Goal: Transaction & Acquisition: Purchase product/service

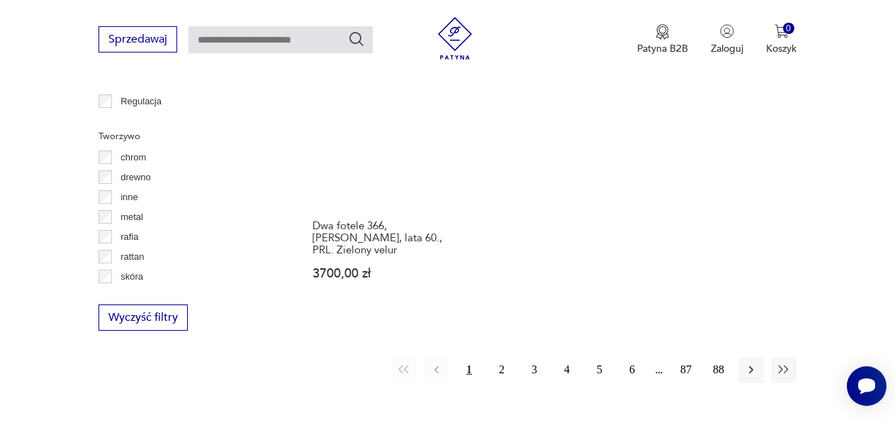
scroll to position [2015, 0]
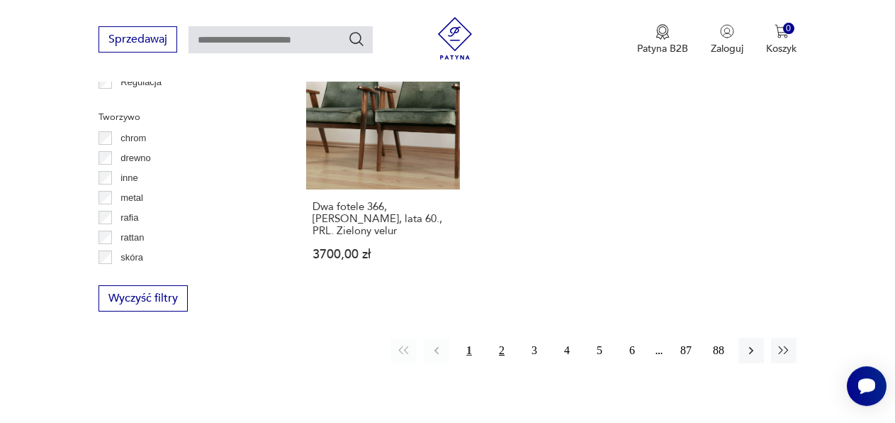
click at [505, 337] on button "2" at bounding box center [502, 350] width 26 height 26
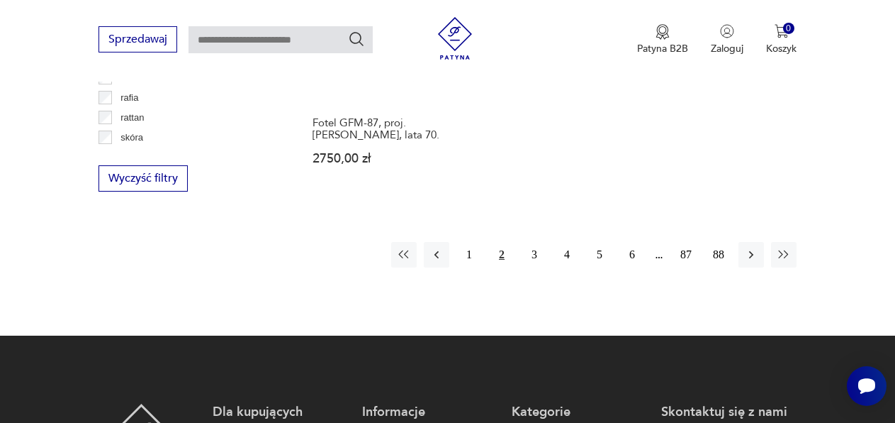
scroll to position [2137, 0]
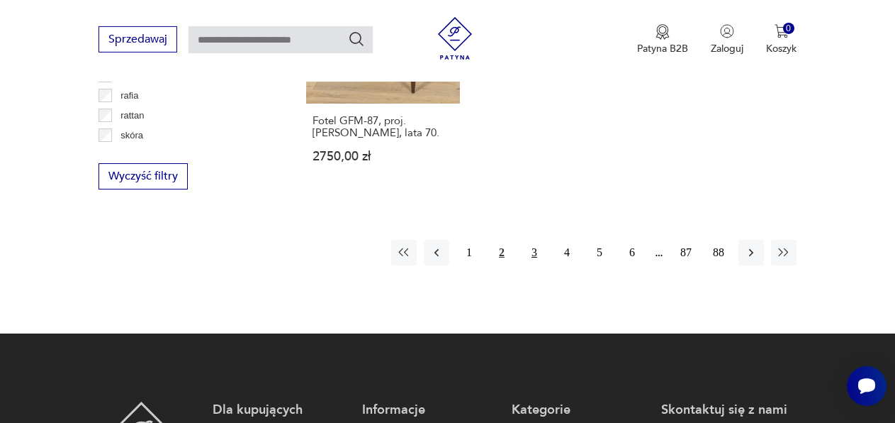
click at [539, 244] on button "3" at bounding box center [535, 253] width 26 height 26
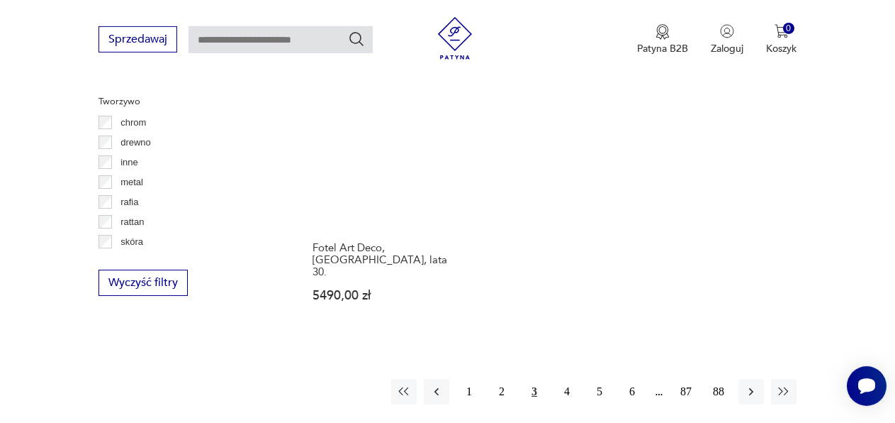
scroll to position [2040, 0]
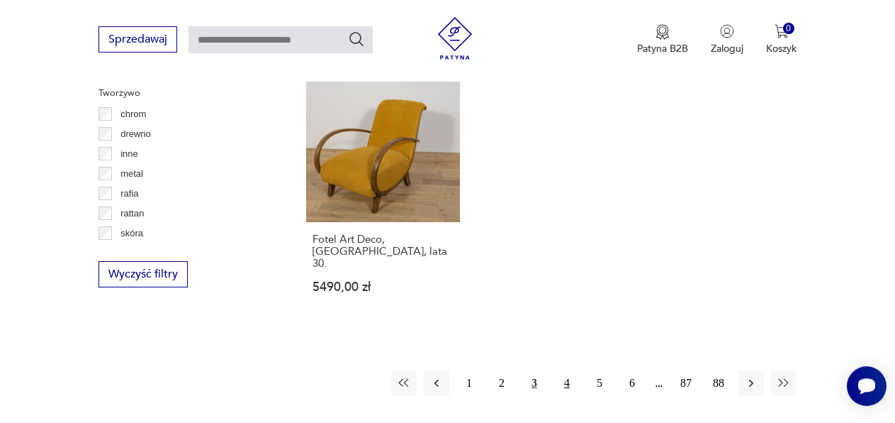
click at [565, 370] on button "4" at bounding box center [567, 383] width 26 height 26
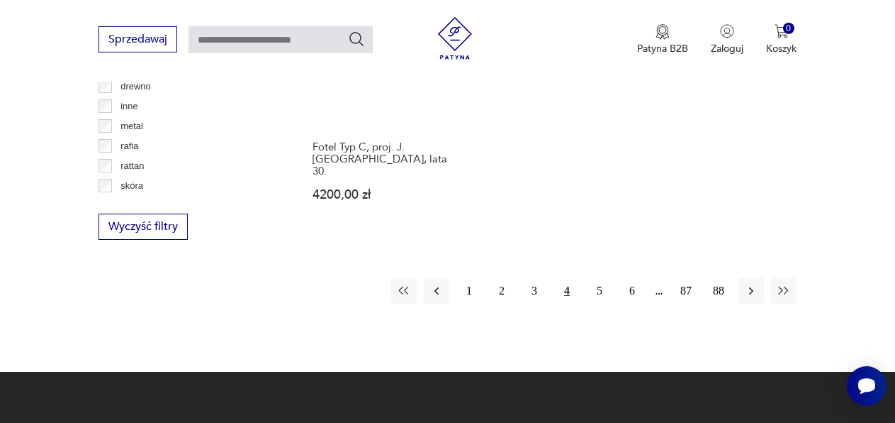
scroll to position [2107, 0]
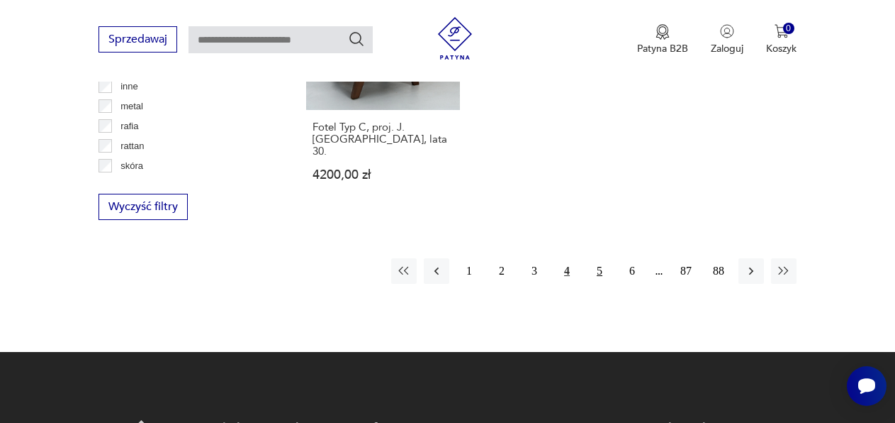
click at [598, 258] on button "5" at bounding box center [600, 271] width 26 height 26
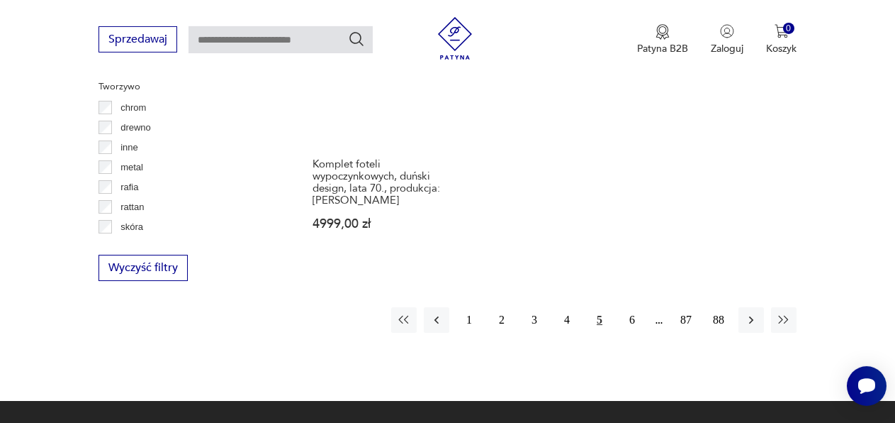
scroll to position [2049, 0]
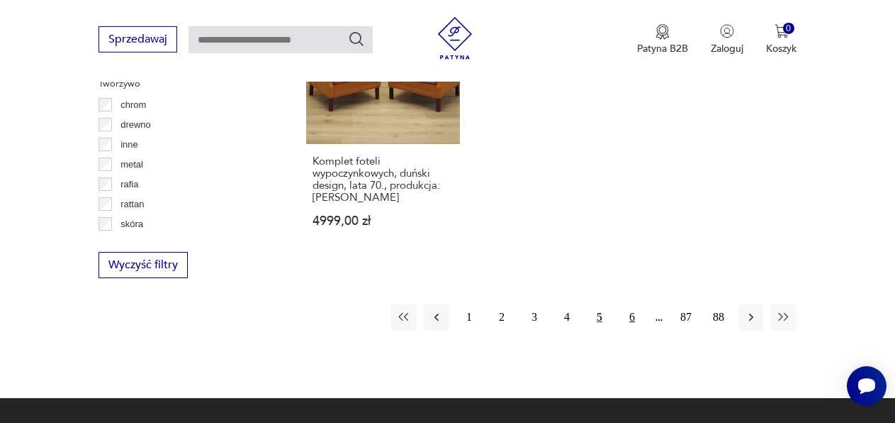
click at [633, 304] on button "6" at bounding box center [633, 317] width 26 height 26
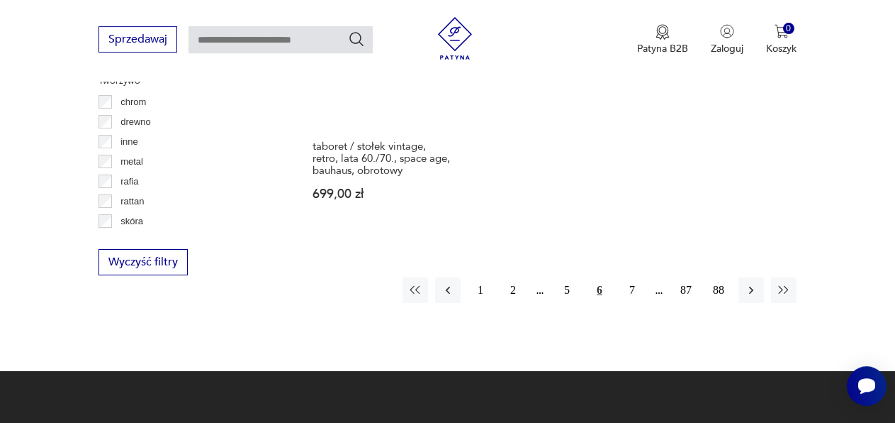
scroll to position [2054, 0]
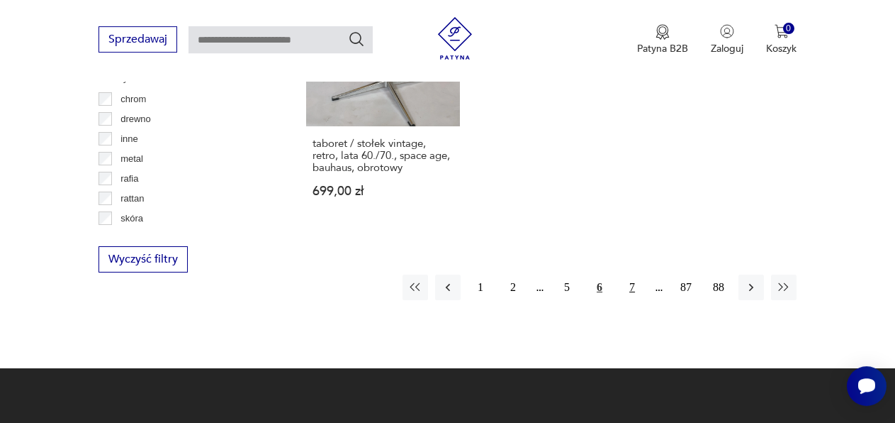
click at [634, 274] on button "7" at bounding box center [633, 287] width 26 height 26
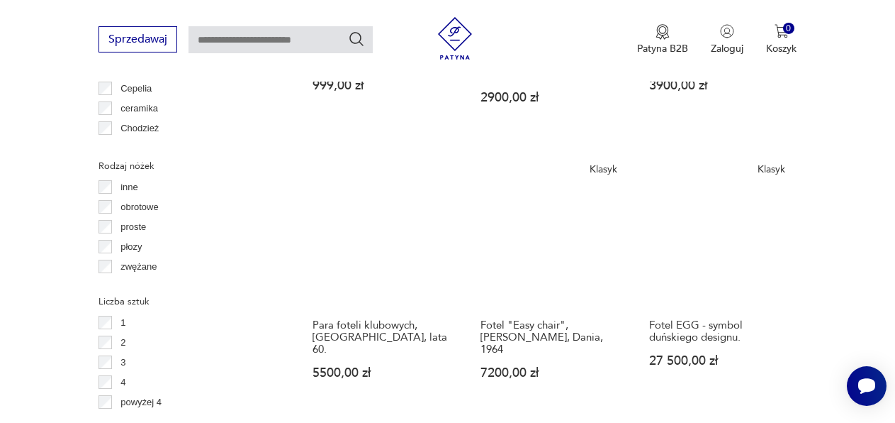
scroll to position [1628, 0]
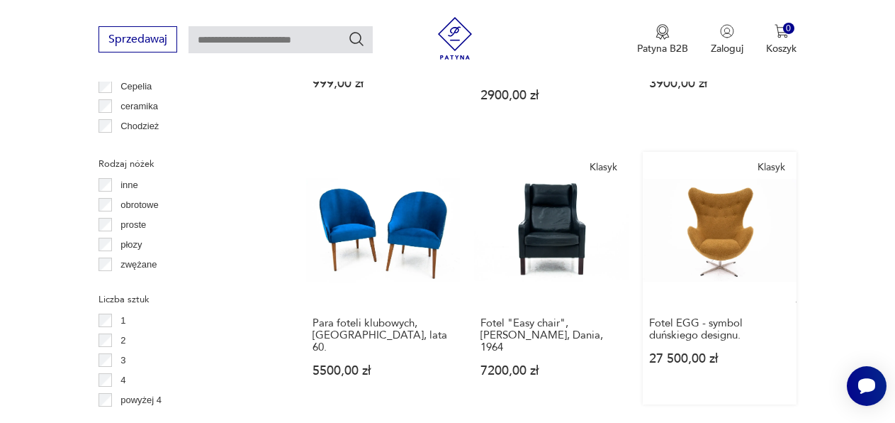
click at [727, 186] on link "Klasyk Fotel EGG - symbol duńskiego designu. 27 500,00 zł" at bounding box center [720, 278] width 154 height 252
